Goal: Information Seeking & Learning: Find specific fact

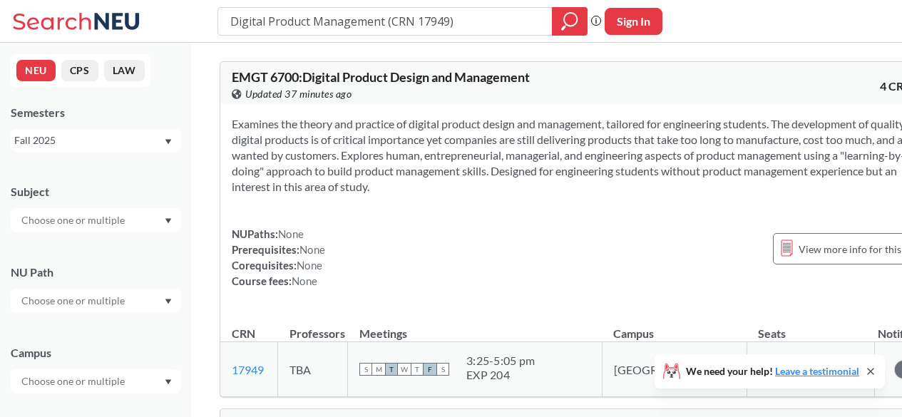
scroll to position [428, 0]
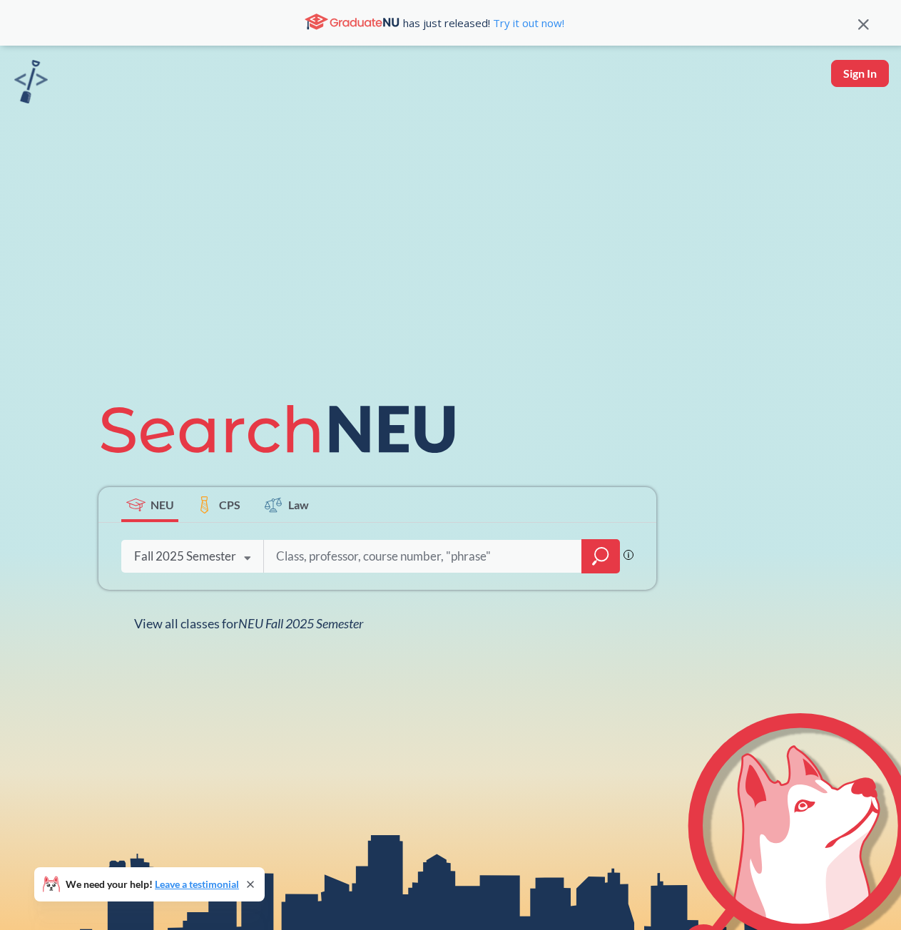
click at [300, 553] on input "search" at bounding box center [423, 556] width 297 height 30
type input "IE 6200"
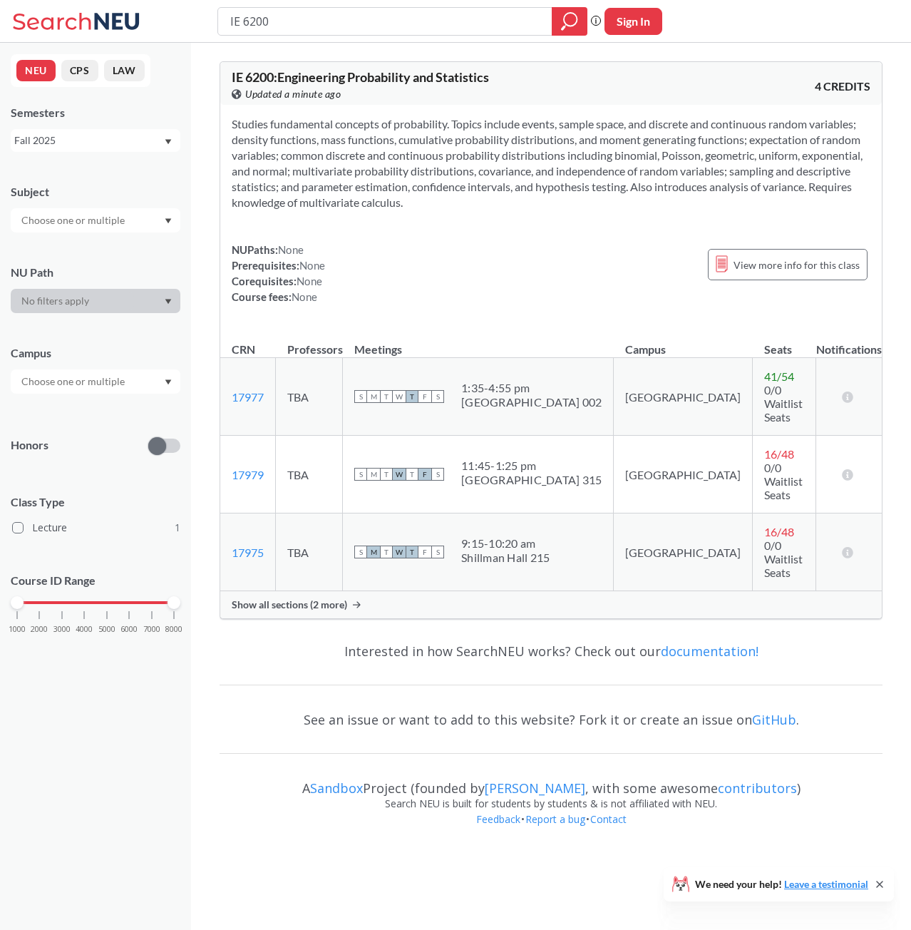
click at [322, 598] on span "Show all sections (2 more)" at bounding box center [290, 604] width 116 height 13
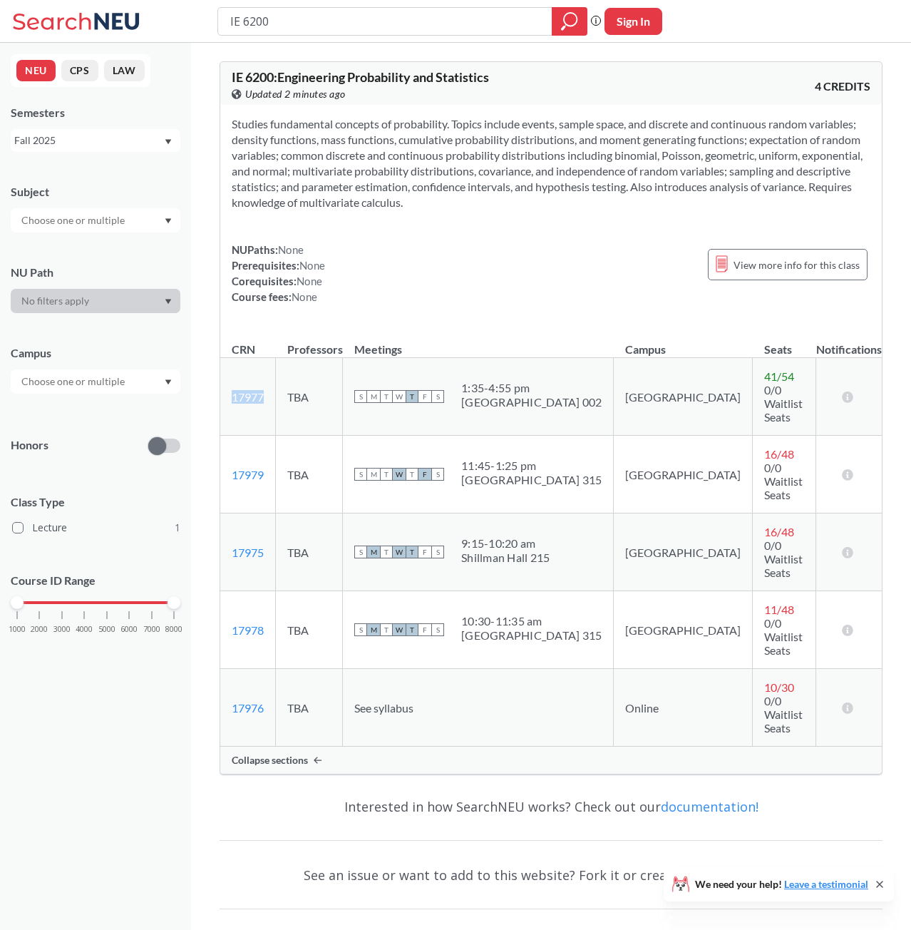
drag, startPoint x: 272, startPoint y: 391, endPoint x: 227, endPoint y: 384, distance: 45.4
click at [227, 384] on td "17977 View this section on Banner." at bounding box center [248, 397] width 56 height 78
copy link "17977"
drag, startPoint x: 307, startPoint y: 14, endPoint x: 178, endPoint y: 26, distance: 129.7
click at [178, 26] on div "IE 6200 Phrase search guarantees the exact search appears in the results. Ex. I…" at bounding box center [455, 21] width 911 height 43
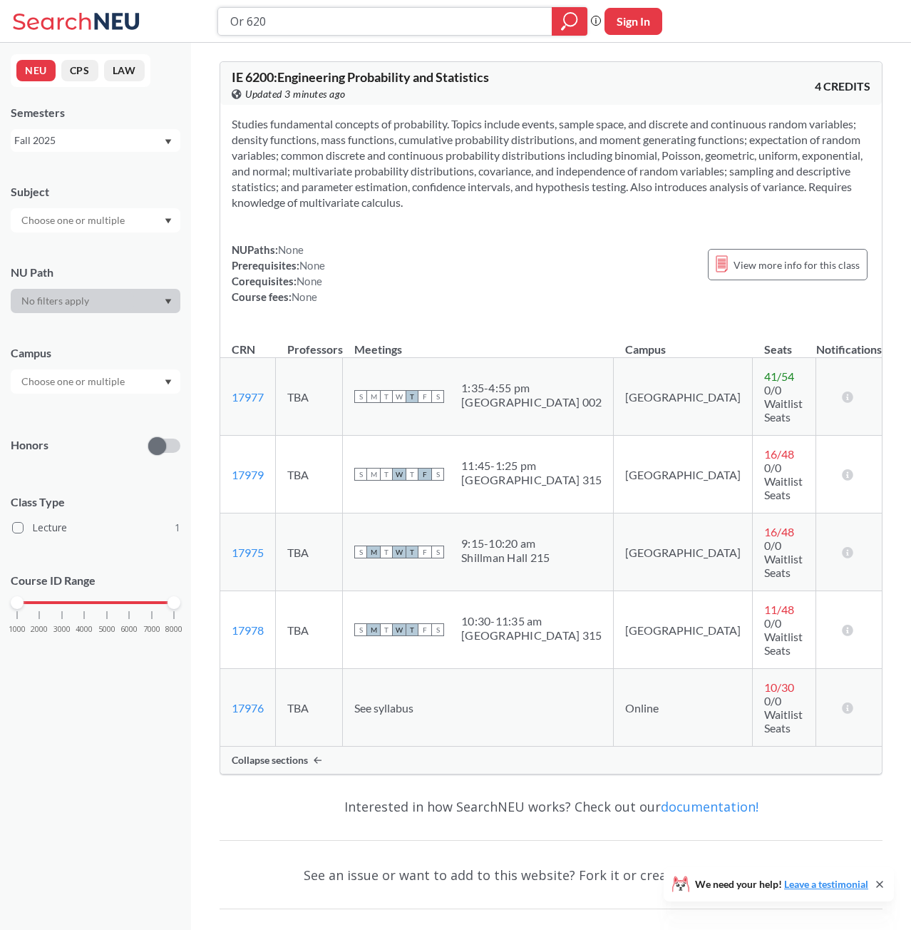
type input "Or 6205"
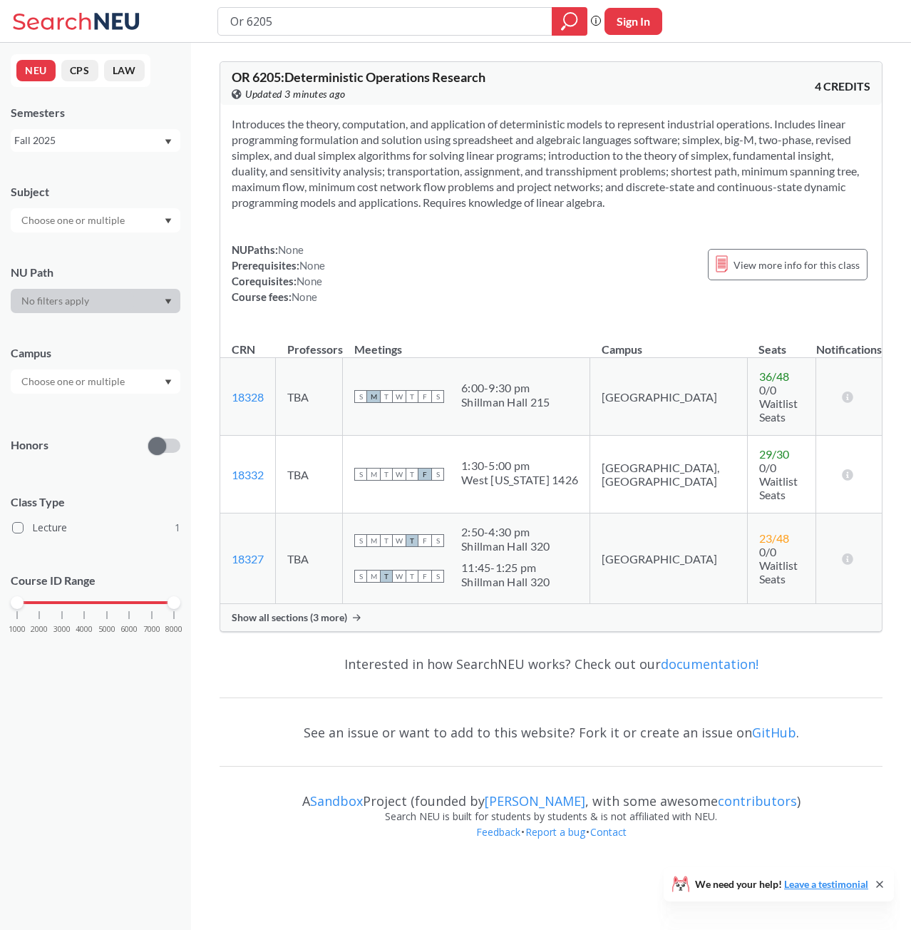
click at [265, 611] on span "Show all sections (3 more)" at bounding box center [290, 617] width 116 height 13
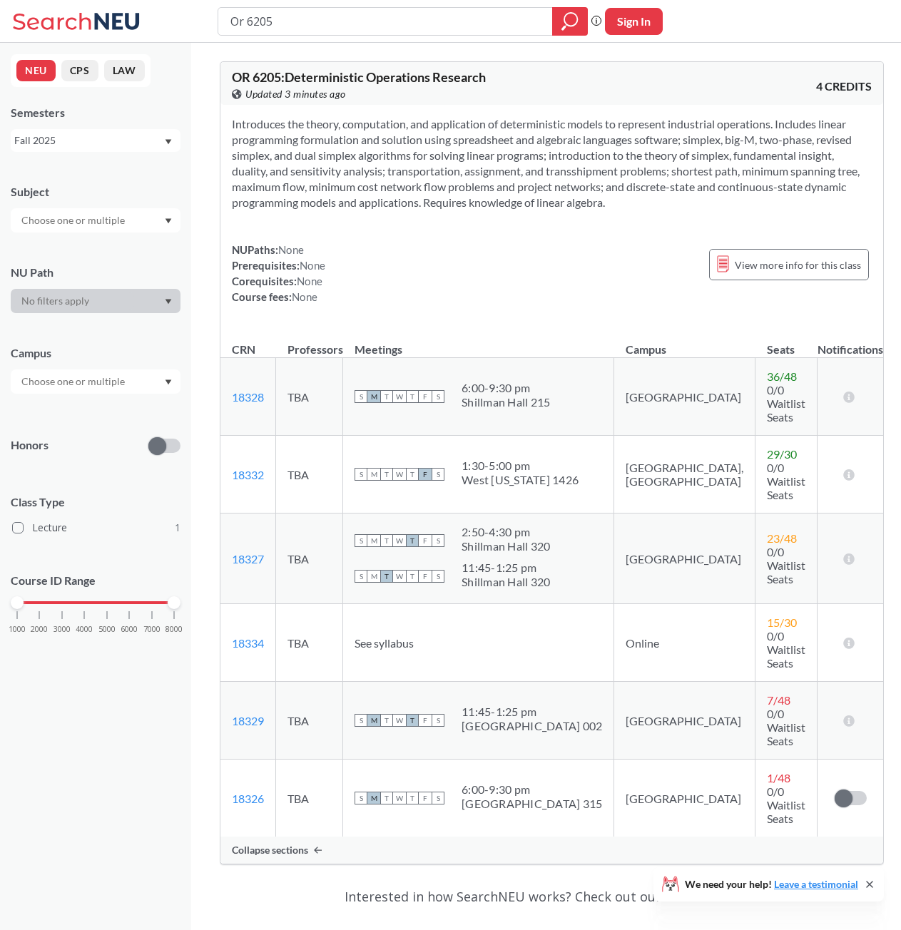
scroll to position [46, 0]
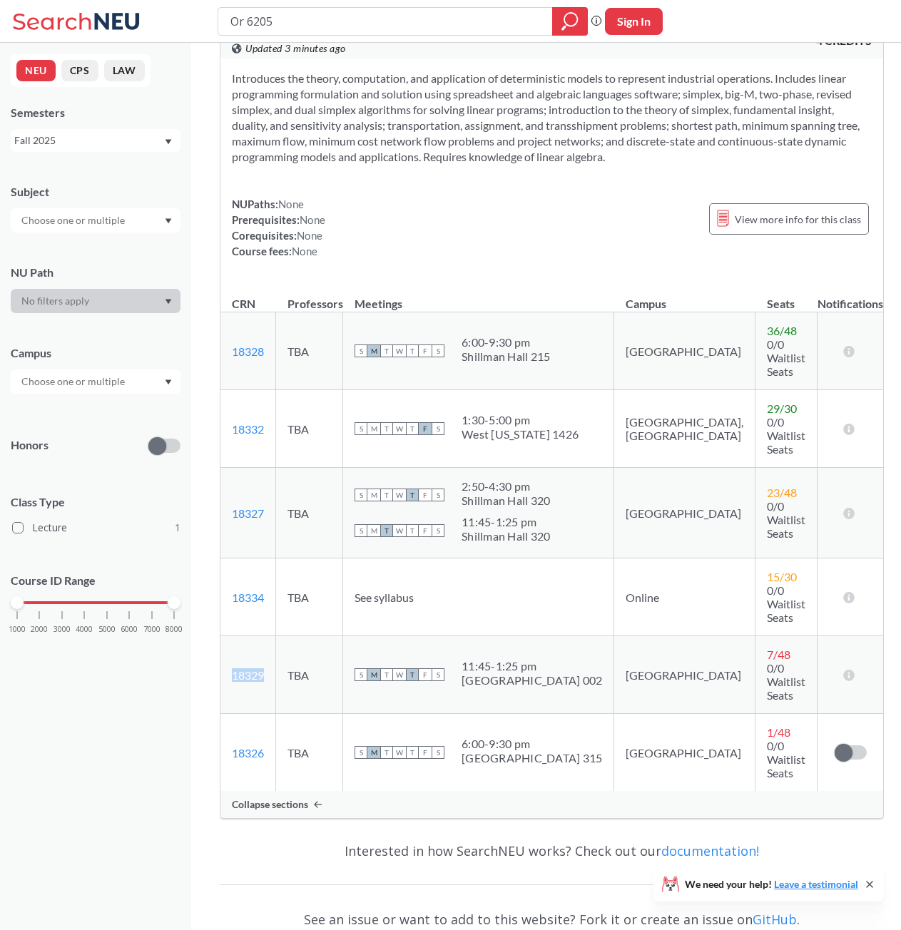
drag, startPoint x: 270, startPoint y: 592, endPoint x: 225, endPoint y: 599, distance: 45.5
click at [225, 636] on td "18329 View this section on Banner." at bounding box center [248, 675] width 56 height 78
copy link "18329"
